Goal: Communication & Community: Answer question/provide support

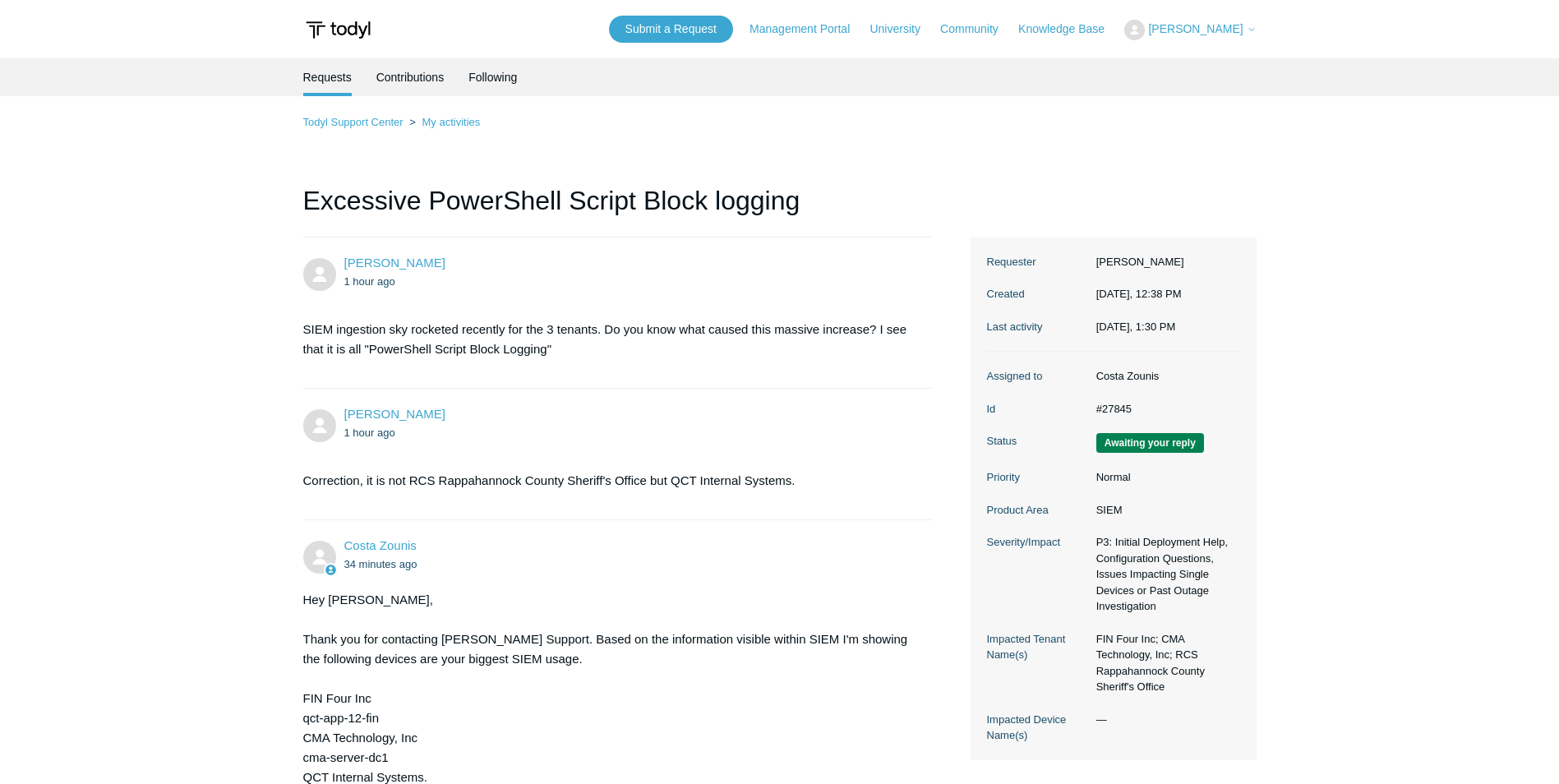
scroll to position [541, 0]
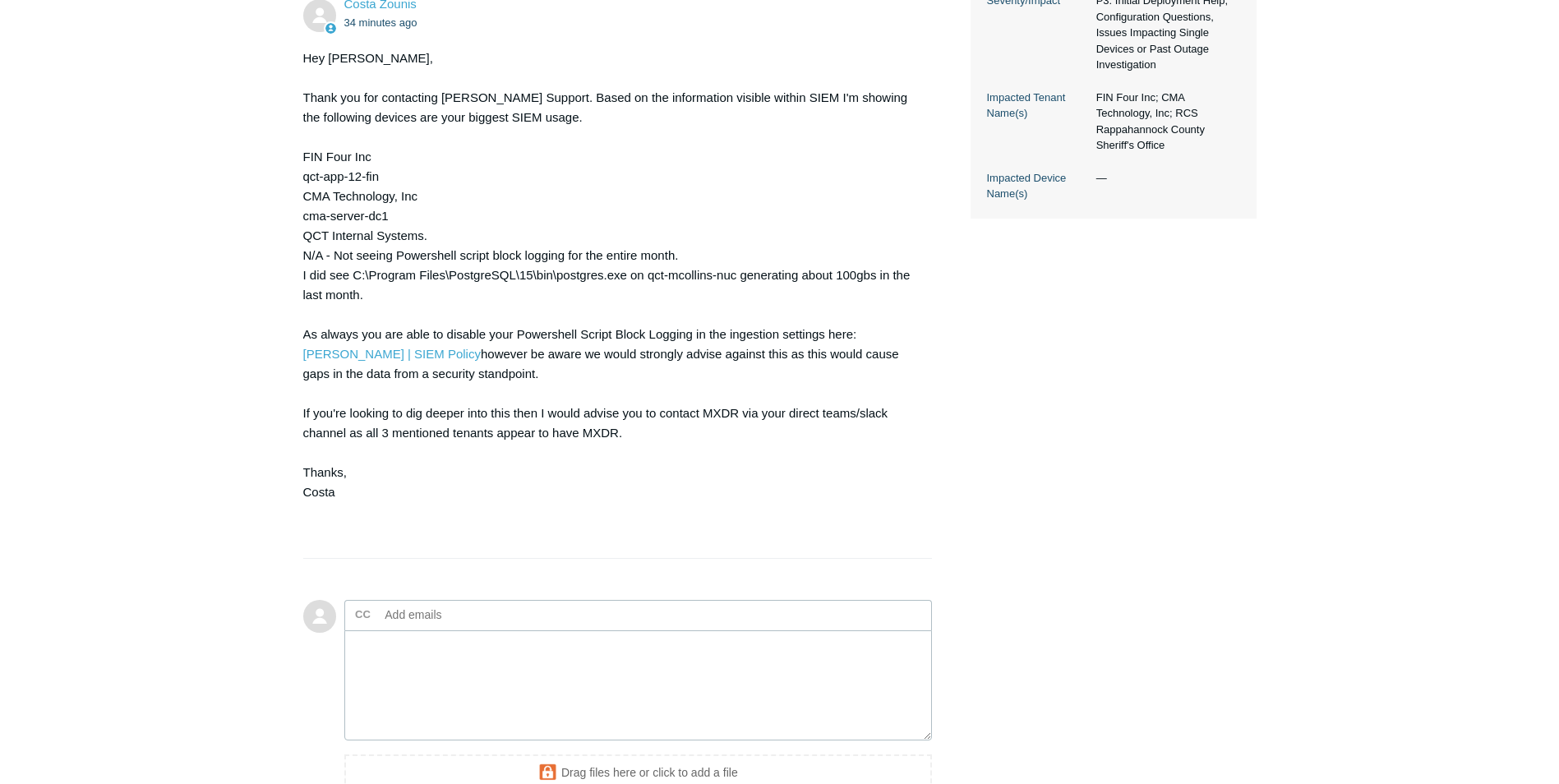
click at [424, 668] on textarea "Add your reply" at bounding box center [639, 685] width 589 height 111
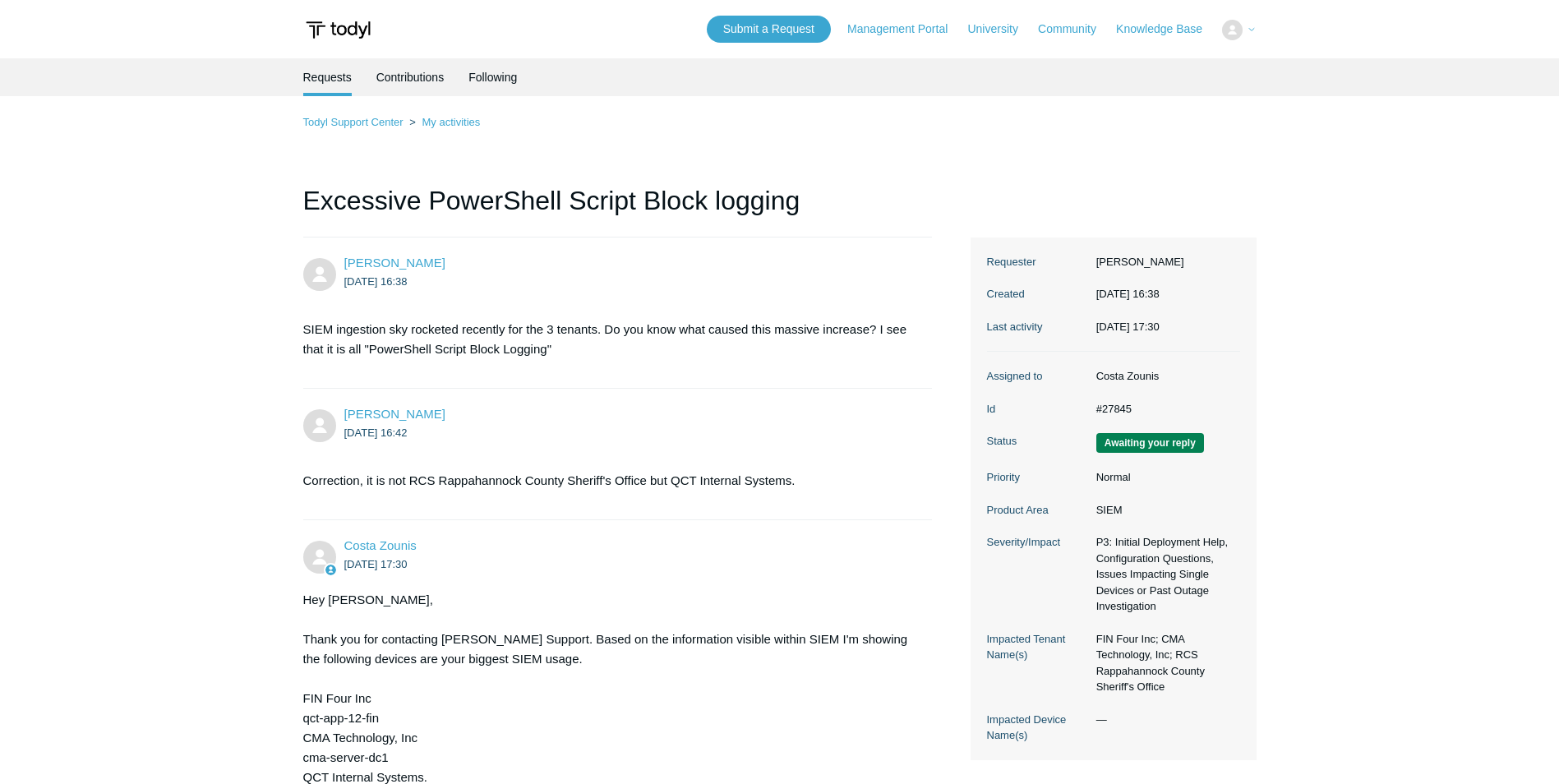
scroll to position [541, 0]
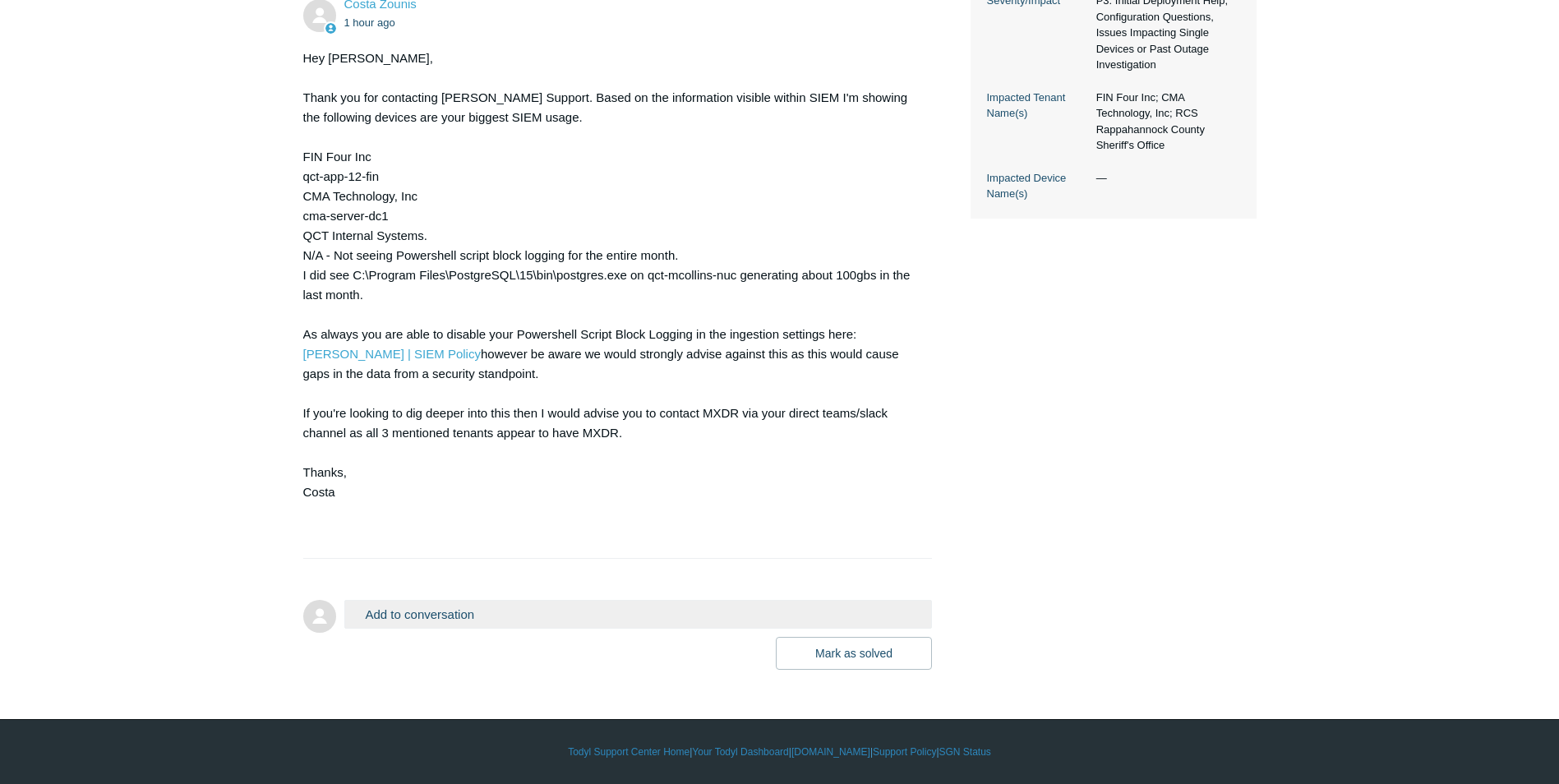
click at [418, 619] on button "Add to conversation" at bounding box center [639, 613] width 589 height 29
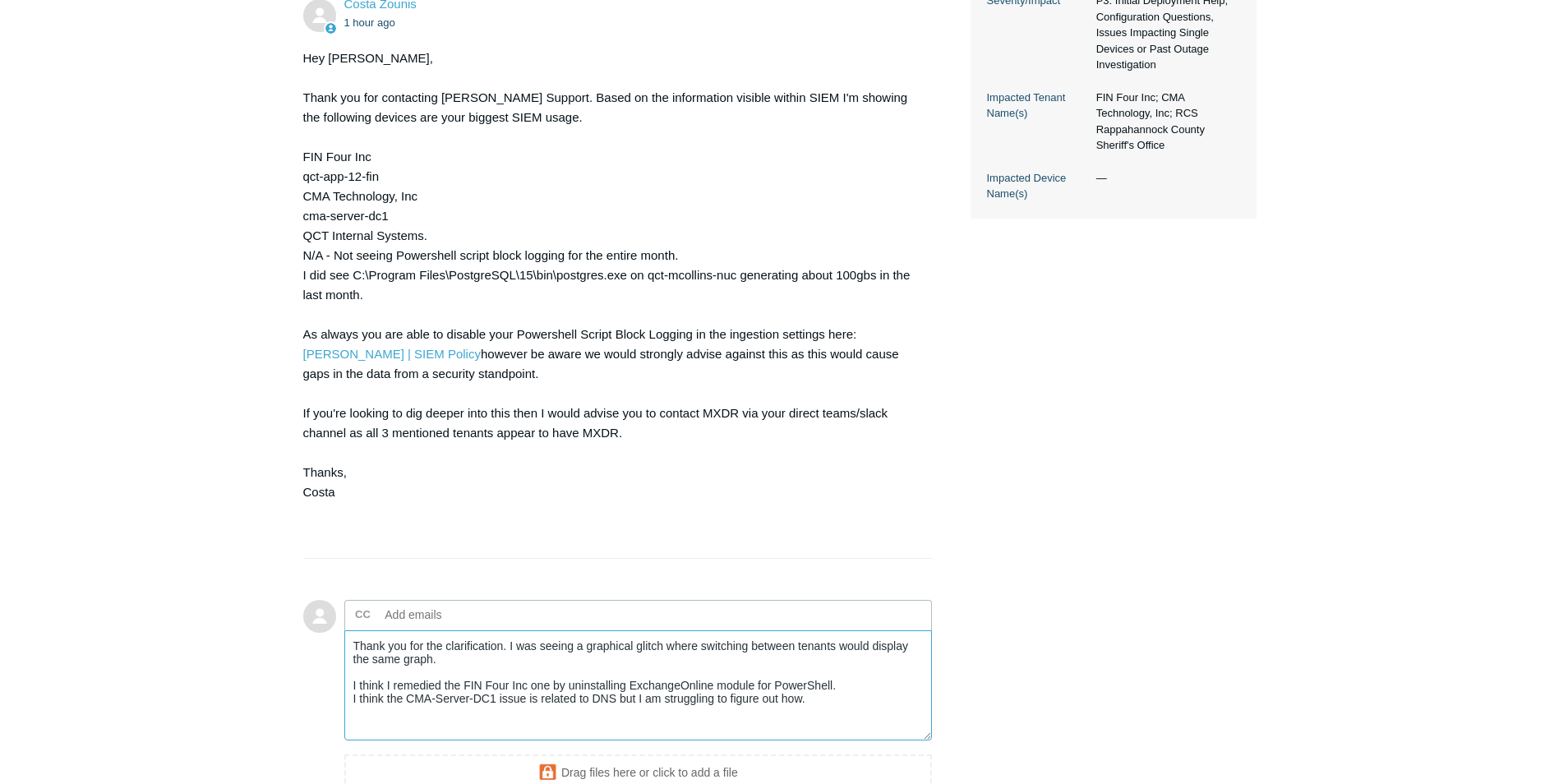
click at [831, 702] on textarea "Thank you for the clarification. I was seeing a graphical glitch where switchin…" at bounding box center [639, 685] width 589 height 111
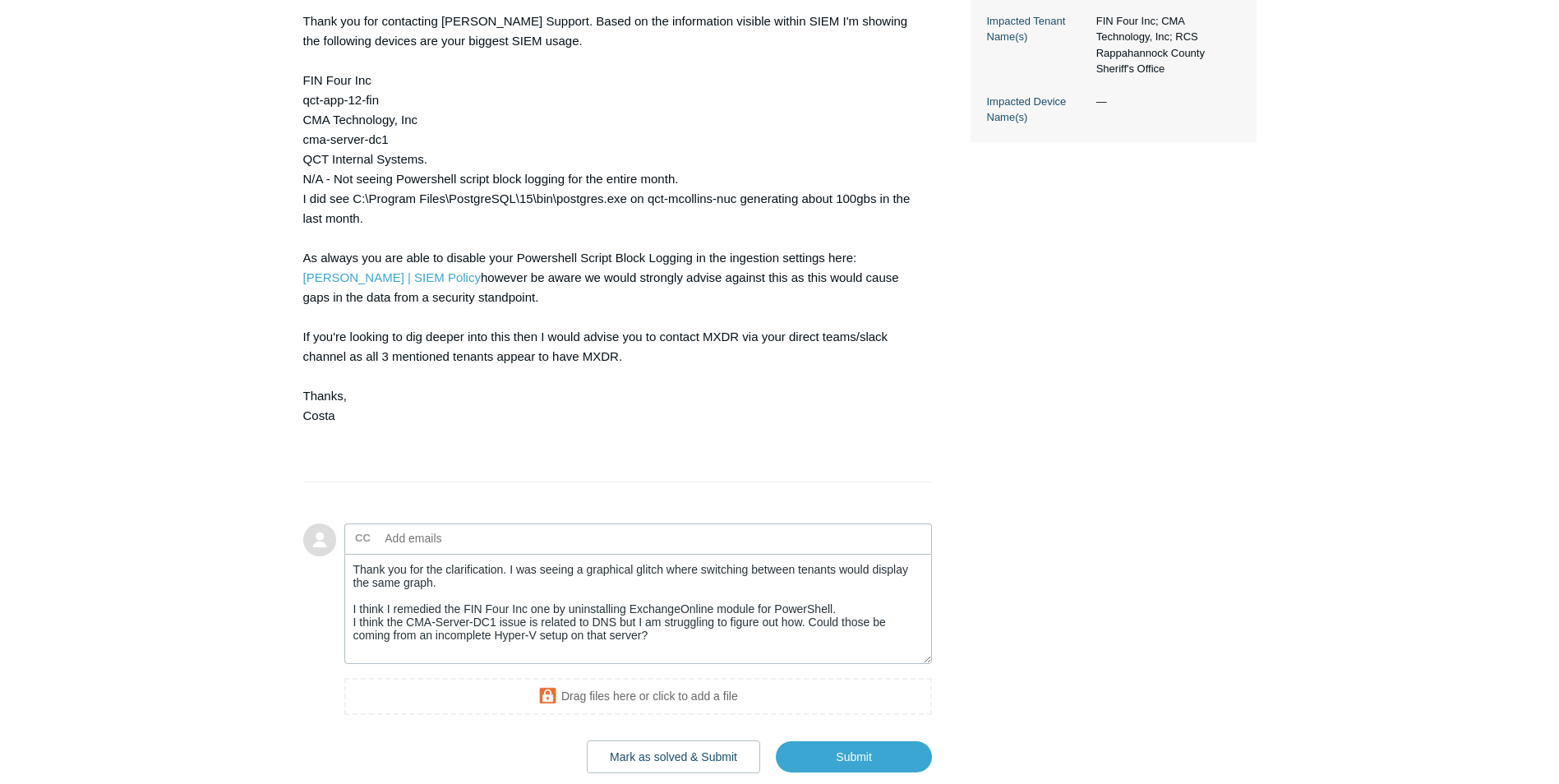
scroll to position [722, 0]
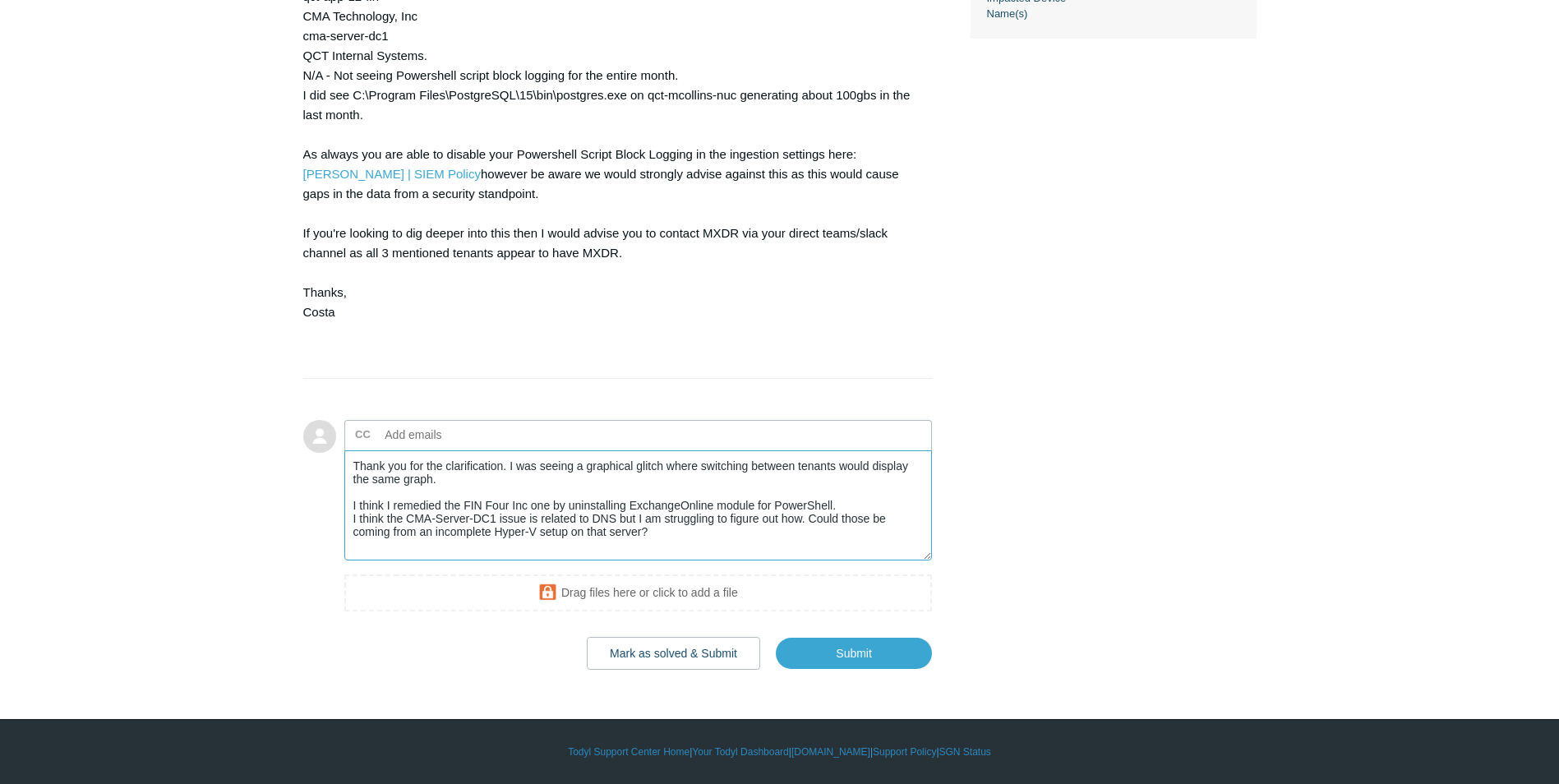
click at [724, 530] on textarea "Thank you for the clarification. I was seeing a graphical glitch where switchin…" at bounding box center [639, 506] width 589 height 111
click at [898, 511] on textarea "Thank you for the clarification. I was seeing a graphical glitch where switchin…" at bounding box center [639, 506] width 589 height 111
click at [657, 536] on textarea "Thank you for the clarification. I was seeing a graphical glitch where switchin…" at bounding box center [639, 506] width 589 height 111
click at [649, 539] on textarea "Thank you for the clarification. I was seeing a graphical glitch where switchin…" at bounding box center [639, 506] width 589 height 111
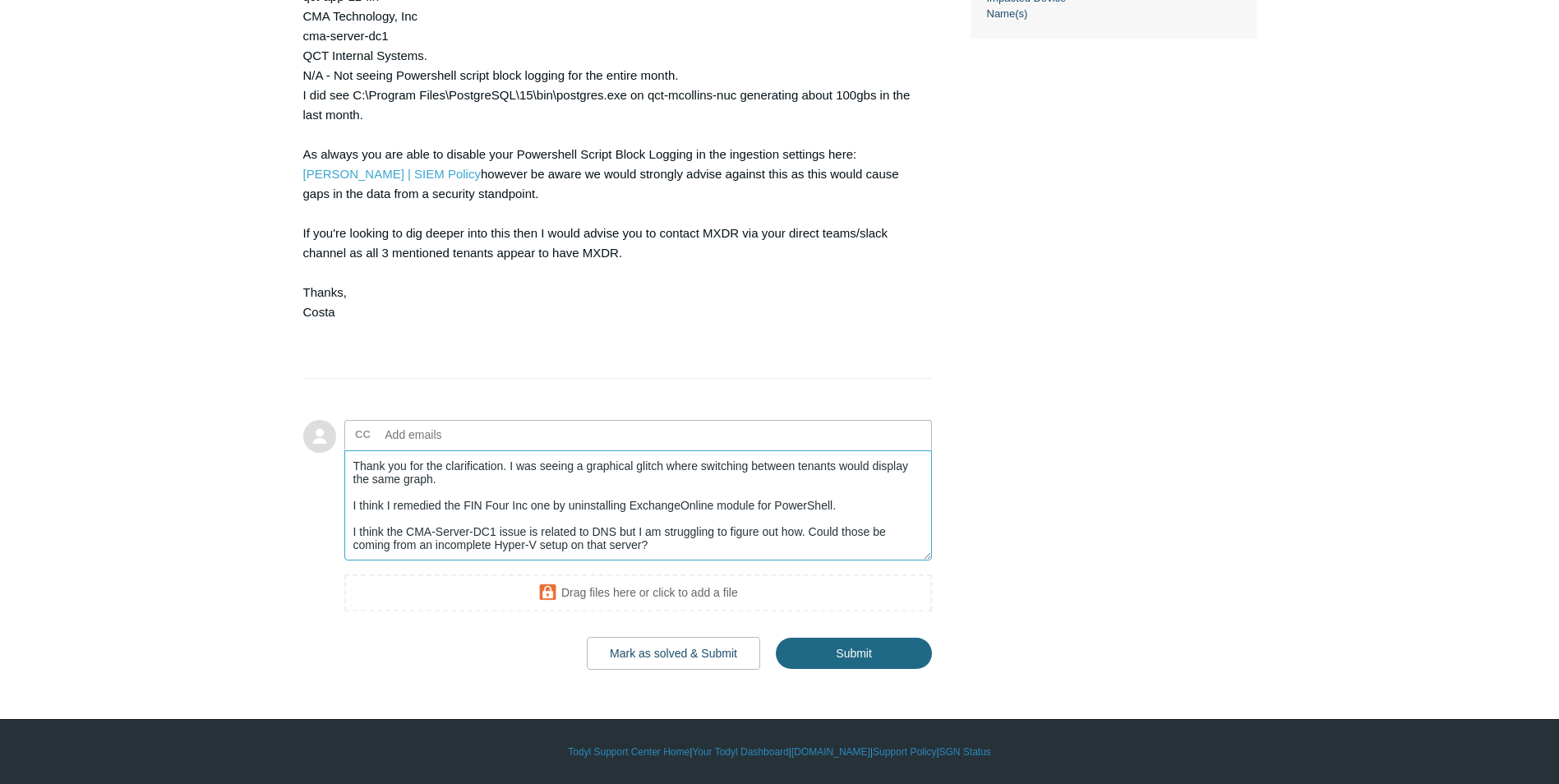
type textarea "Thank you for the clarification. I was seeing a graphical glitch where switchin…"
click at [840, 653] on input "Submit" at bounding box center [854, 654] width 156 height 33
